Goal: Transaction & Acquisition: Purchase product/service

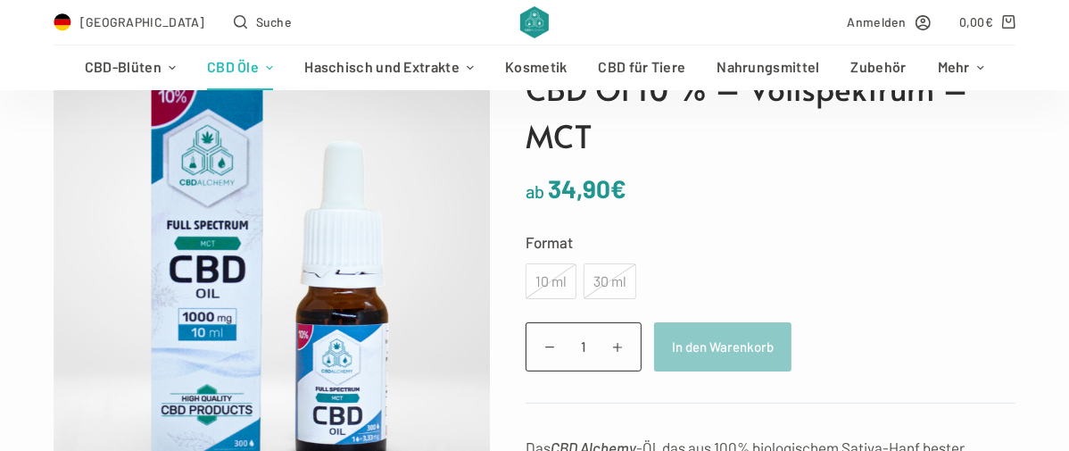
scroll to position [237, 0]
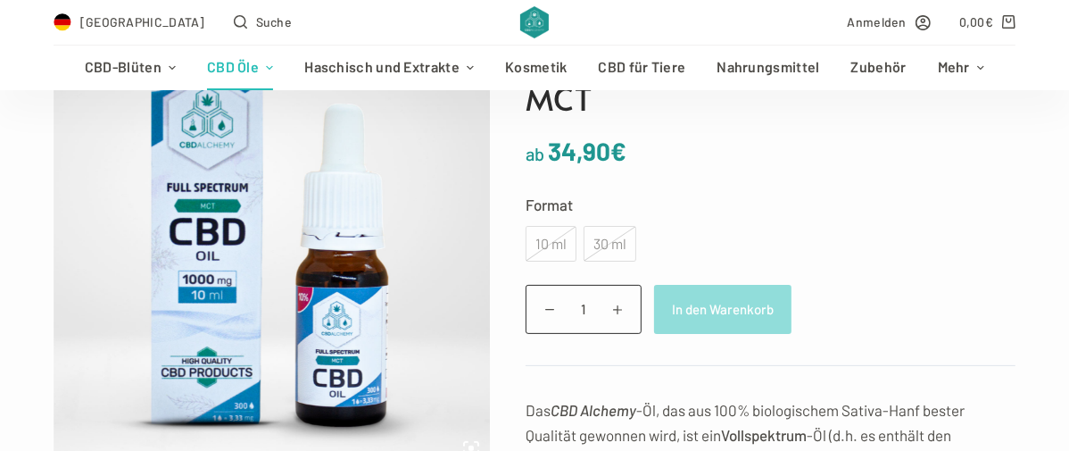
click at [728, 309] on button "In den Warenkorb" at bounding box center [722, 309] width 137 height 49
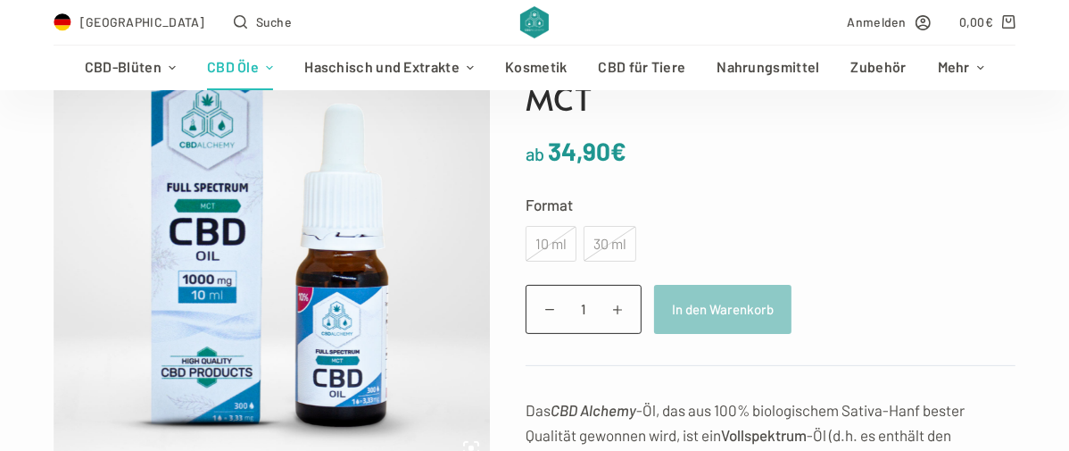
click at [550, 234] on div "10 ml" at bounding box center [551, 244] width 51 height 36
click at [543, 238] on div "10 ml" at bounding box center [551, 244] width 51 height 36
click at [891, 14] on span "Anmelden" at bounding box center [877, 22] width 59 height 21
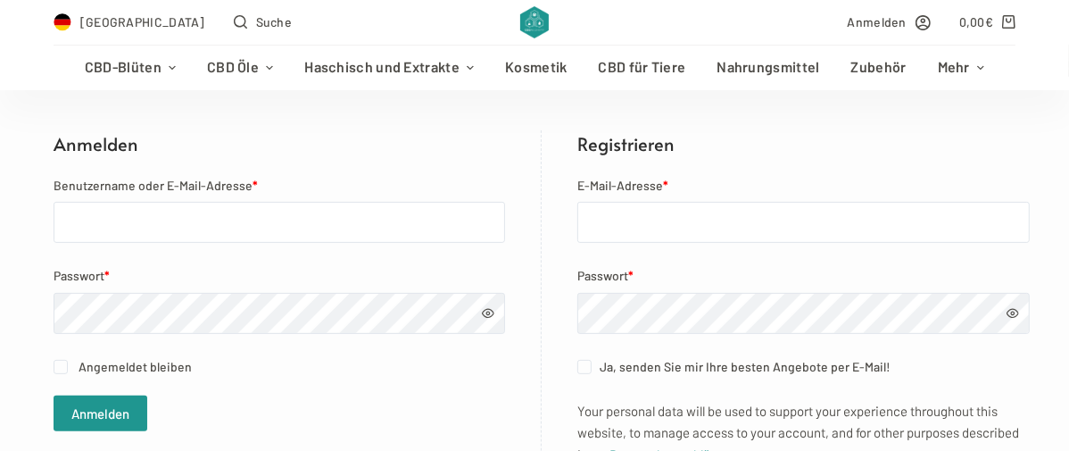
scroll to position [357, 0]
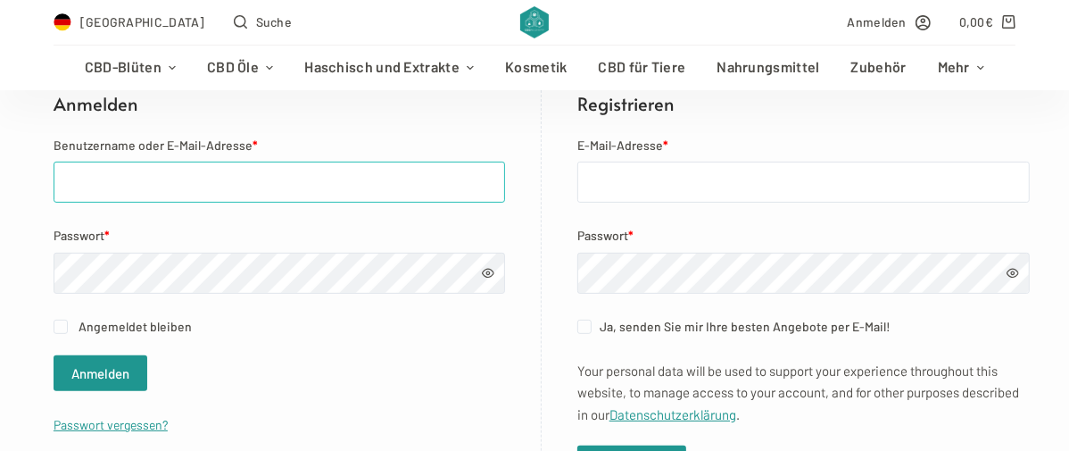
click at [54, 179] on input "Benutzername oder E-Mail-Adresse *" at bounding box center [280, 182] width 452 height 41
type input "dellaluciabruno@gmail.com"
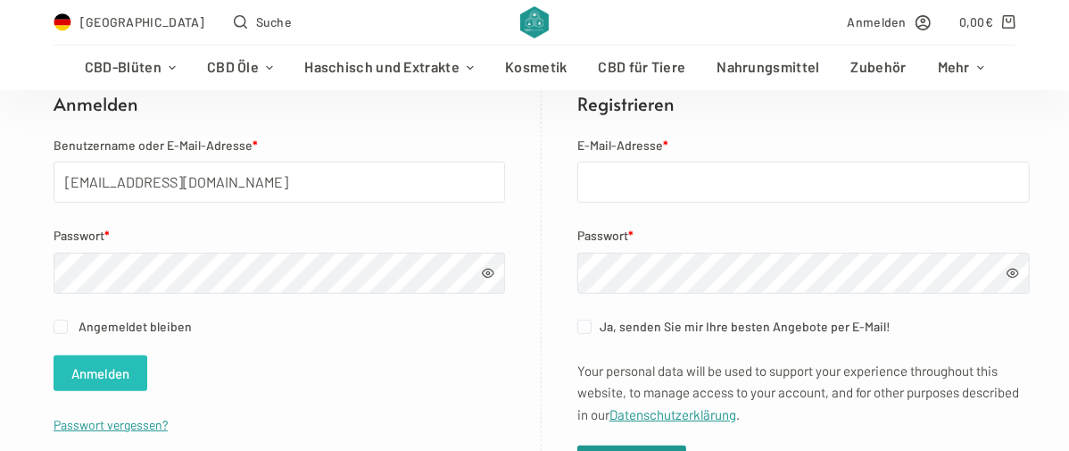
click at [114, 364] on button "Anmelden" at bounding box center [101, 373] width 94 height 36
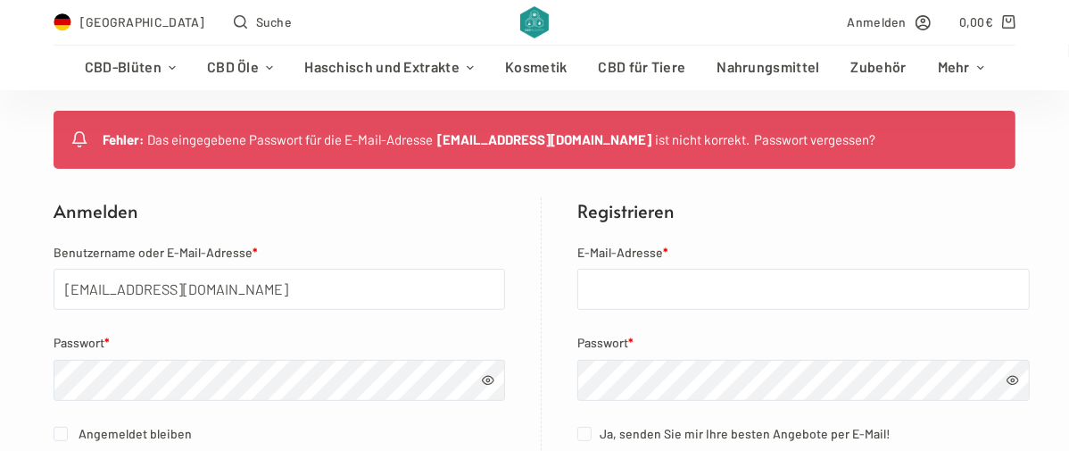
scroll to position [396, 0]
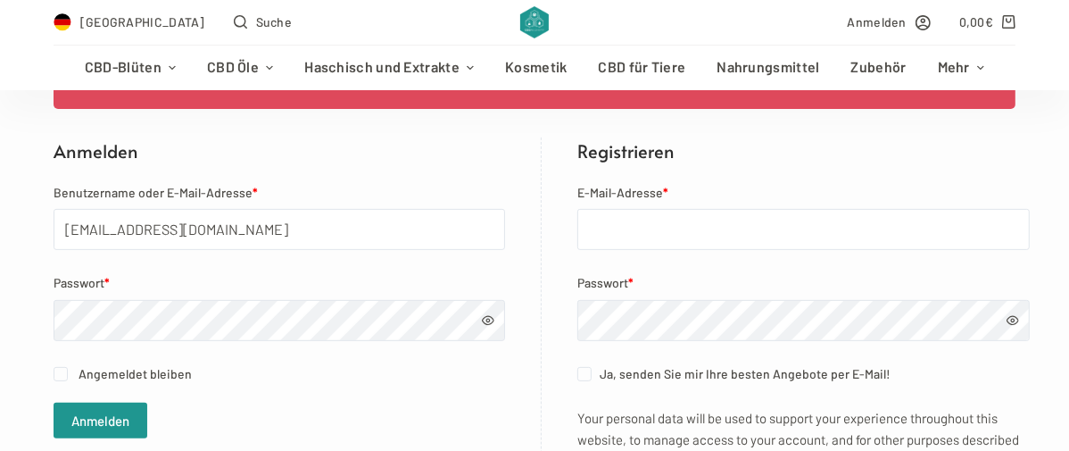
click at [482, 318] on span at bounding box center [488, 320] width 12 height 12
click at [83, 411] on button "Anmelden" at bounding box center [101, 420] width 94 height 36
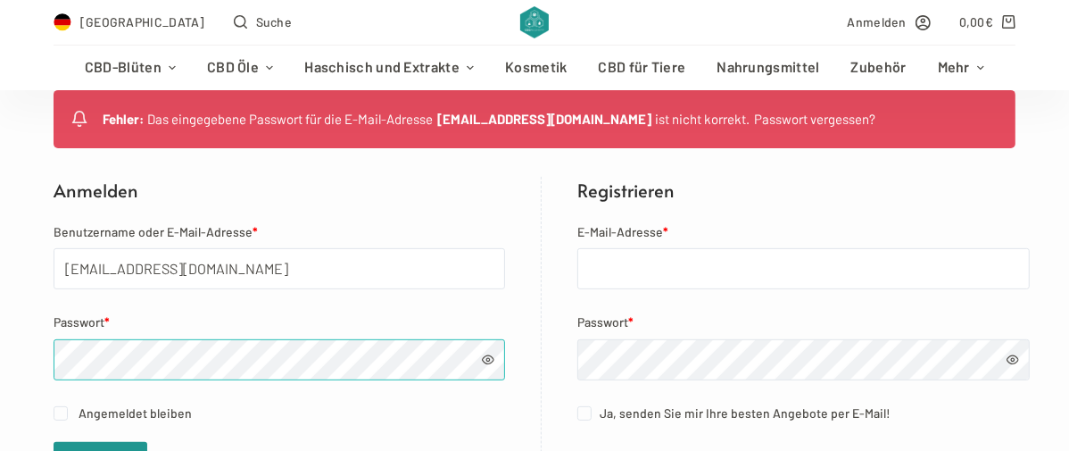
scroll to position [396, 0]
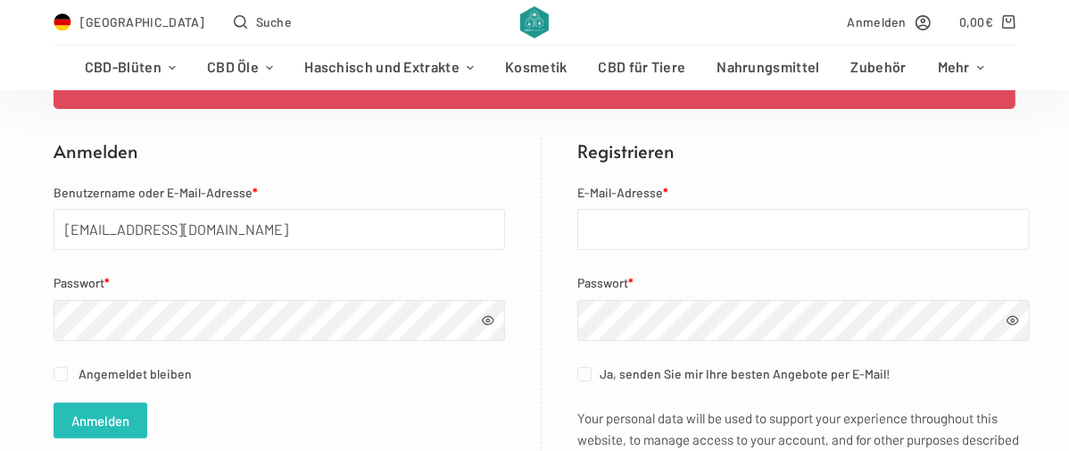
click at [100, 410] on button "Anmelden" at bounding box center [101, 420] width 94 height 36
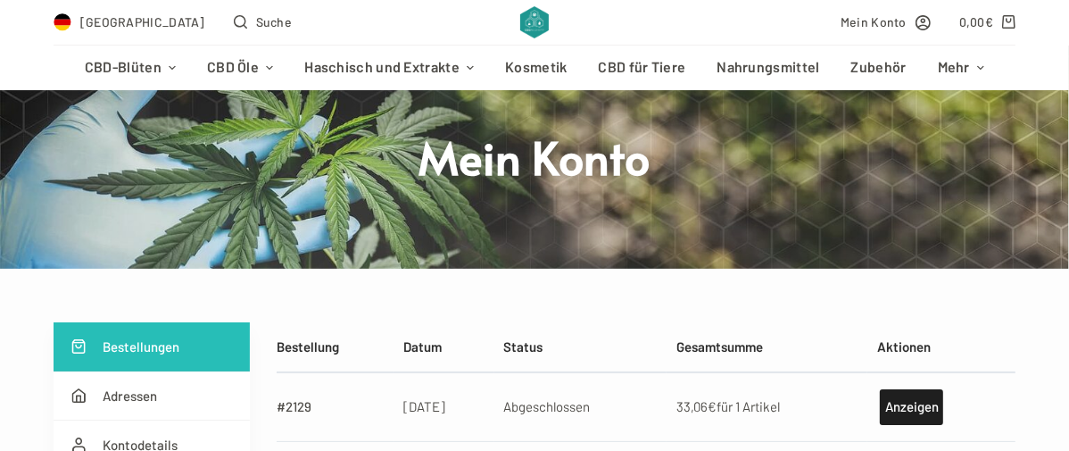
scroll to position [158, 0]
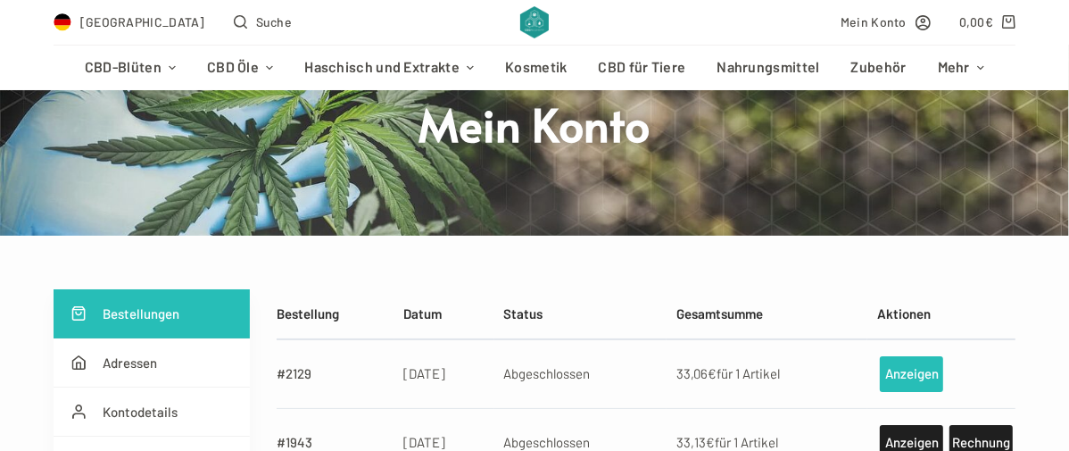
click at [928, 366] on link "Anzeigen" at bounding box center [911, 374] width 63 height 36
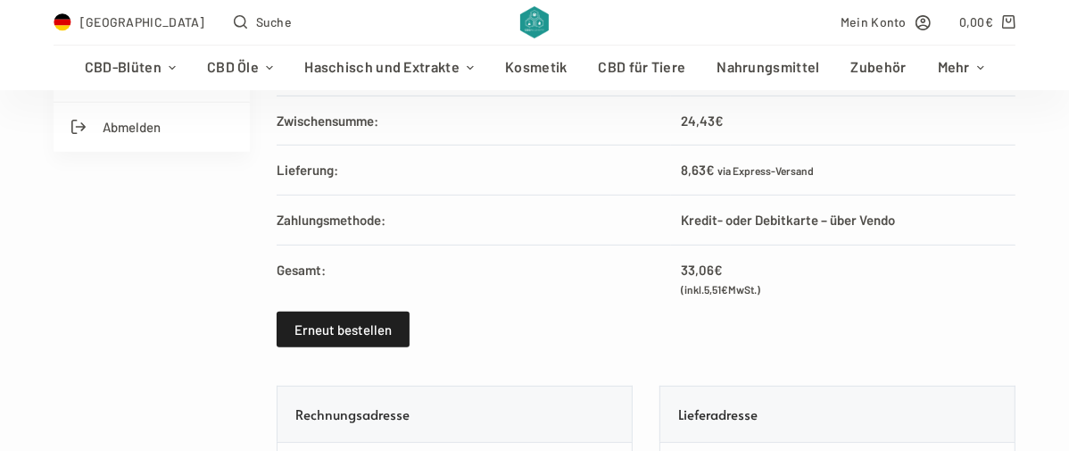
scroll to position [555, 0]
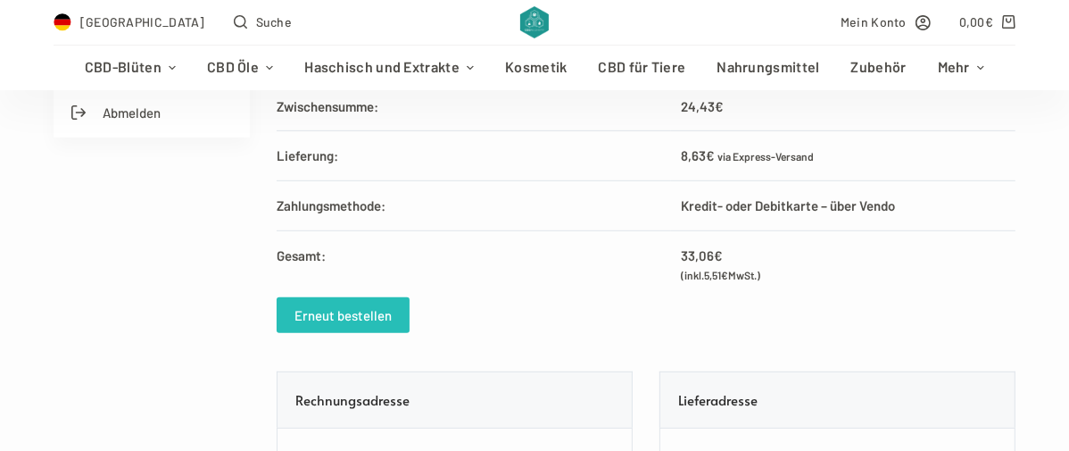
click at [369, 306] on link "Erneut bestellen" at bounding box center [343, 315] width 133 height 36
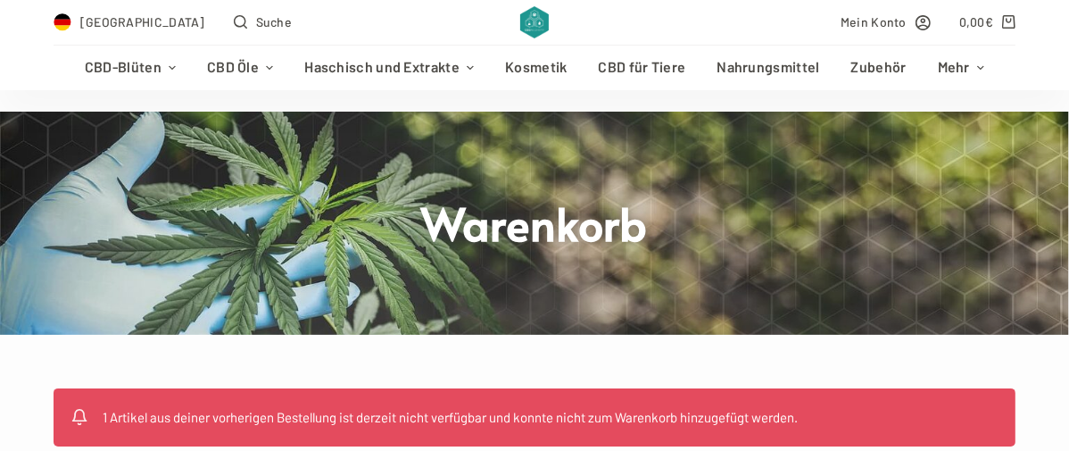
scroll to position [178, 0]
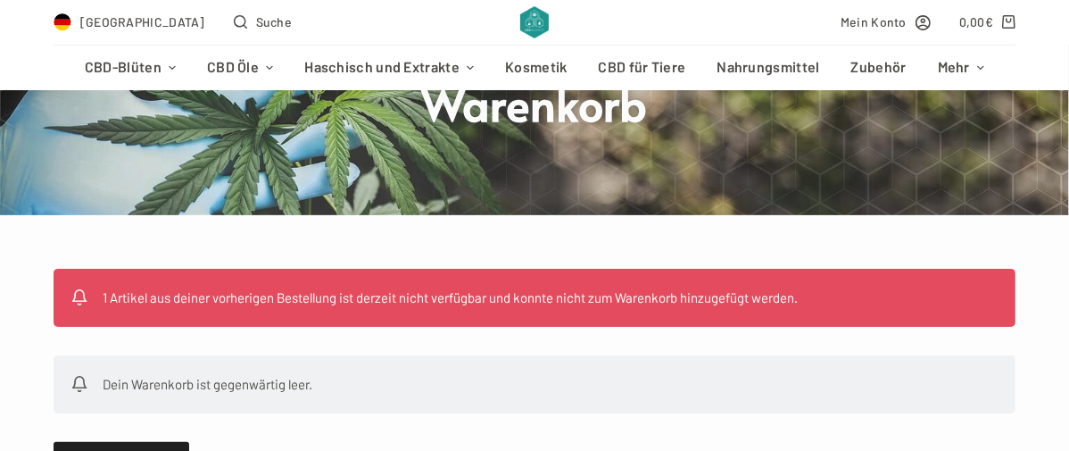
drag, startPoint x: 147, startPoint y: 0, endPoint x: 811, endPoint y: 37, distance: 665.0
click at [811, 37] on div "Mein Konto 0,00 € 0" at bounding box center [787, 22] width 458 height 45
